Goal: Task Accomplishment & Management: Use online tool/utility

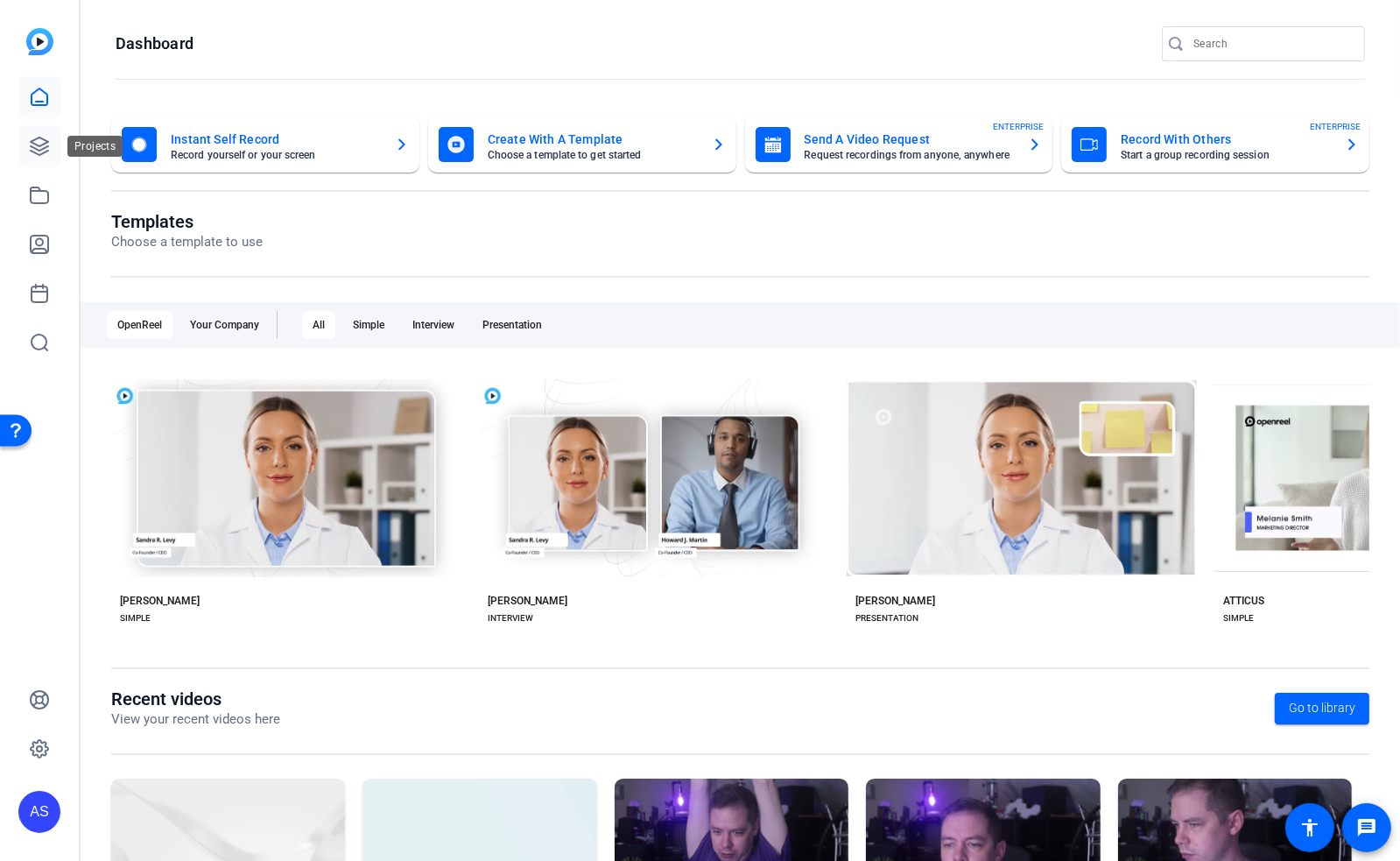
click at [40, 140] on icon at bounding box center [39, 146] width 21 height 21
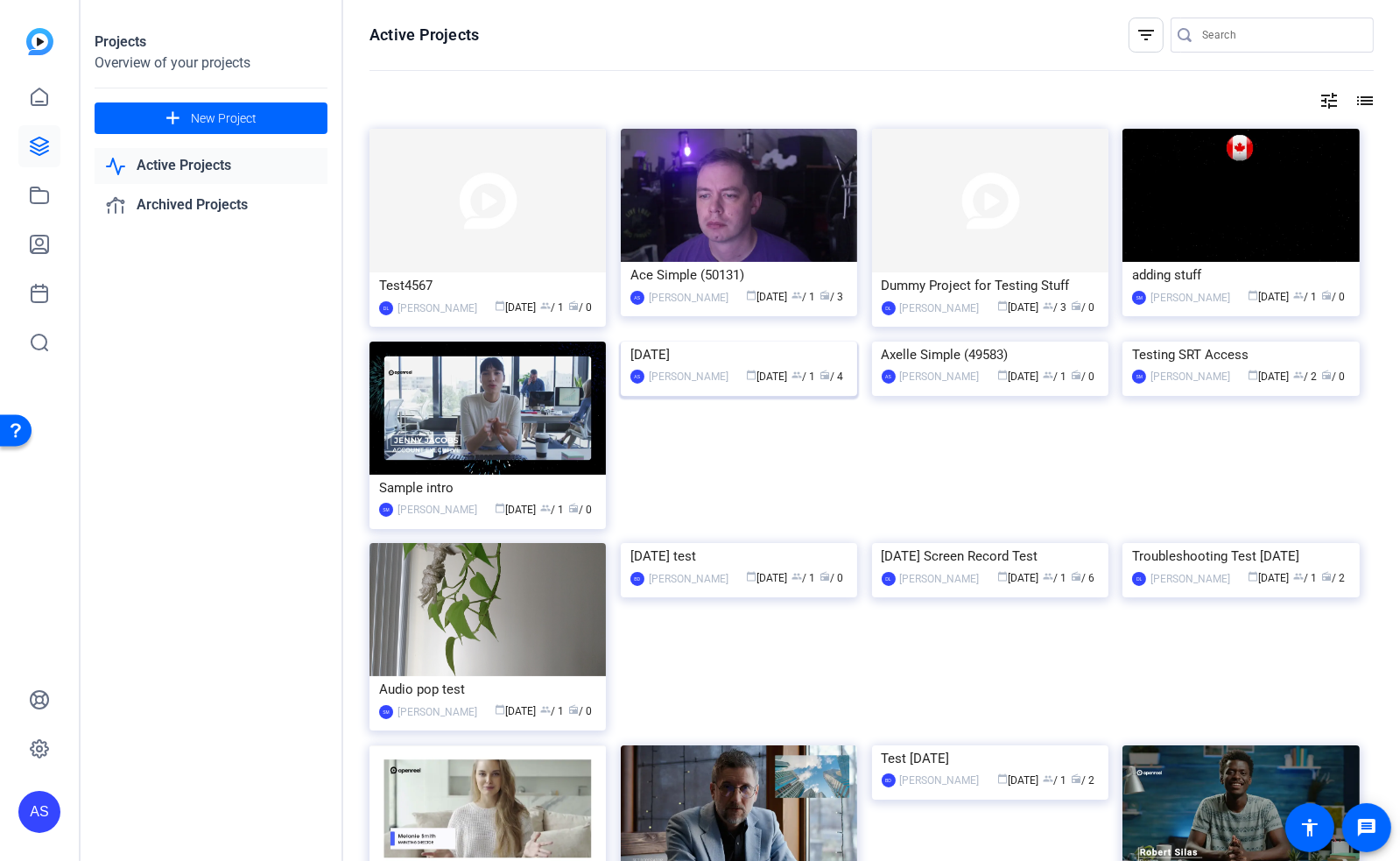
click at [743, 342] on img at bounding box center [738, 342] width 236 height 0
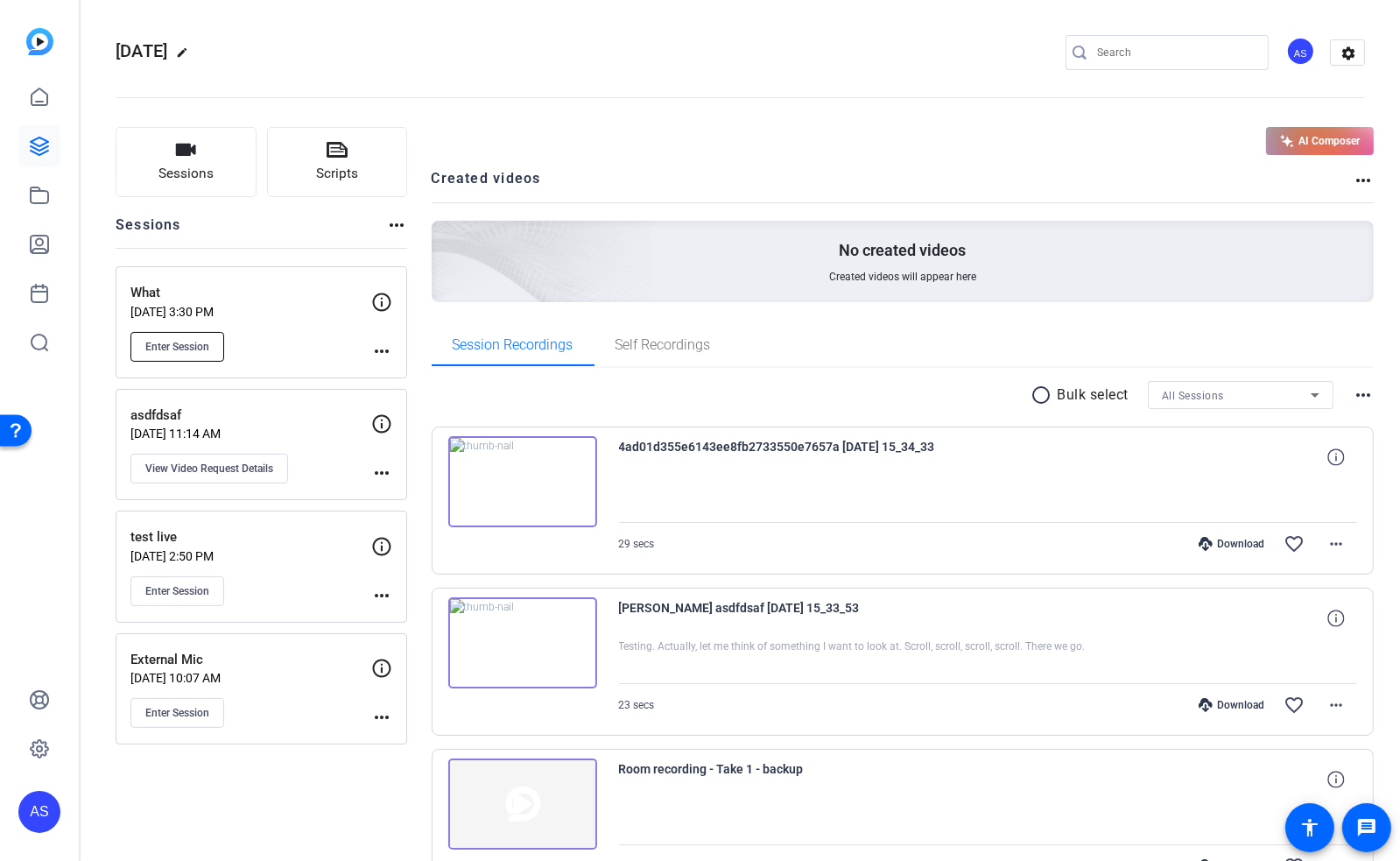
click at [203, 349] on span "Enter Session" at bounding box center [177, 346] width 64 height 14
click at [175, 588] on span "Enter Session" at bounding box center [177, 590] width 64 height 14
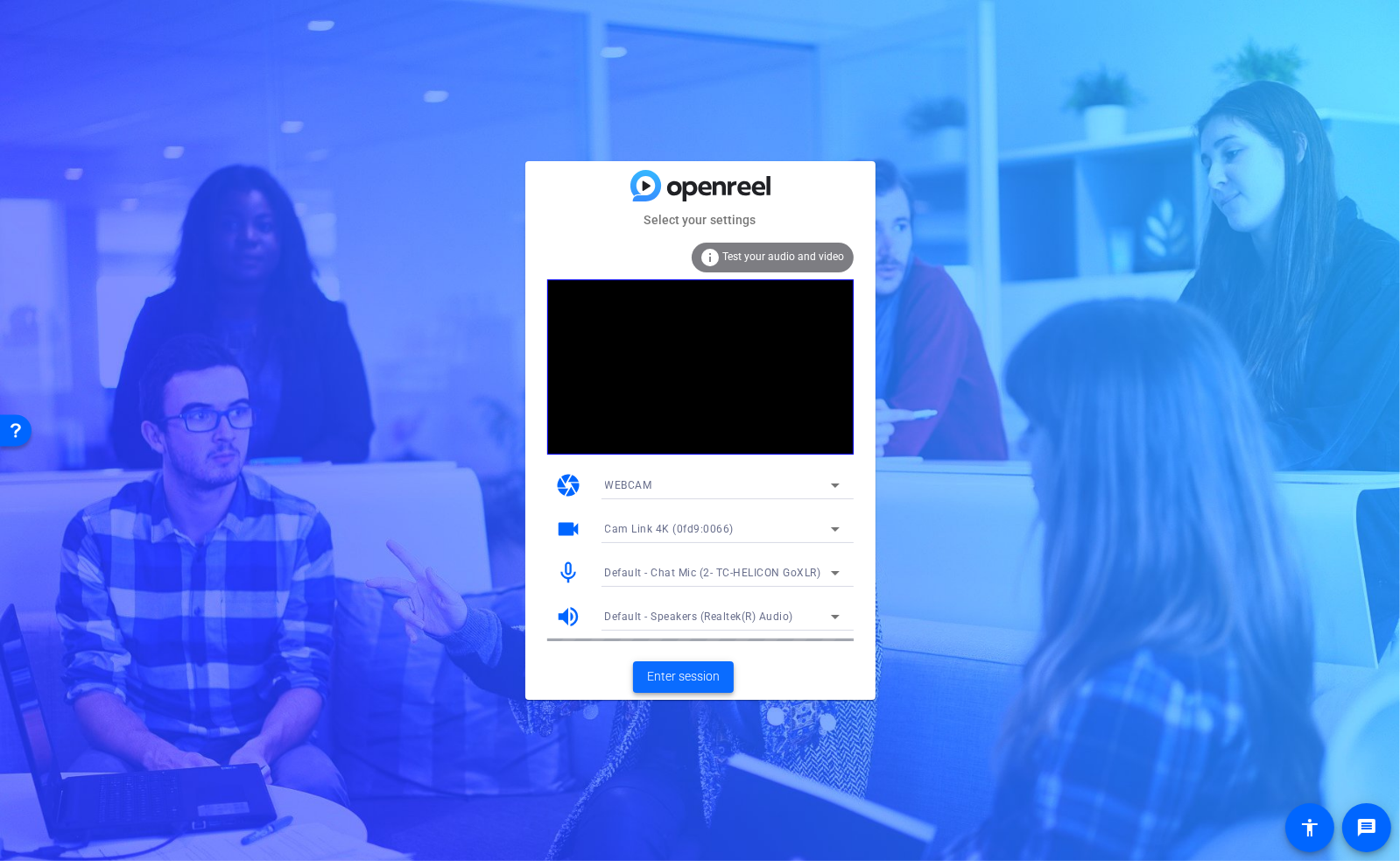
click at [690, 680] on span "Enter session" at bounding box center [682, 676] width 73 height 18
